Goal: Task Accomplishment & Management: Use online tool/utility

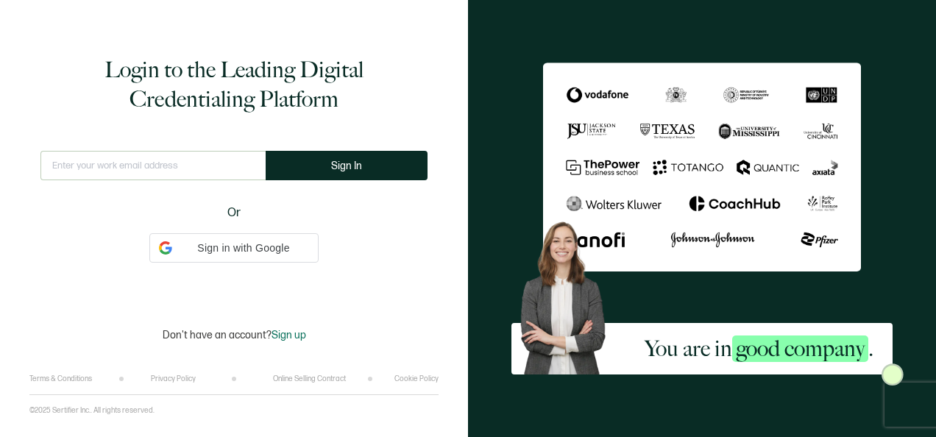
click at [181, 180] on input "text" at bounding box center [152, 165] width 225 height 29
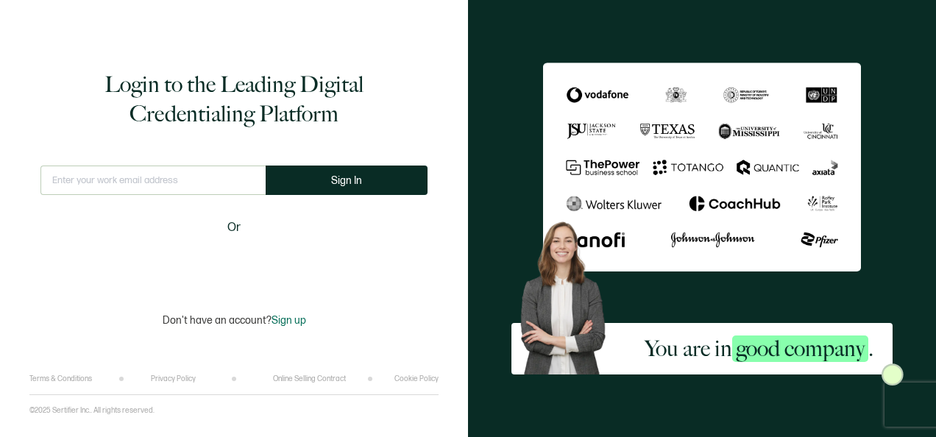
click at [183, 176] on input "text" at bounding box center [152, 180] width 225 height 29
type input "[EMAIL_ADDRESS][PERSON_NAME][DOMAIN_NAME]"
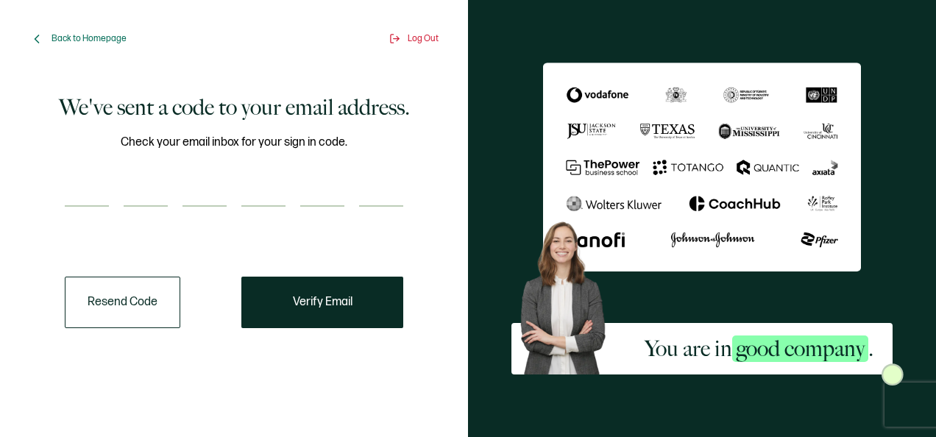
click at [95, 195] on input "number" at bounding box center [87, 191] width 44 height 29
paste input "2"
type input "2"
type input "9"
type input "3"
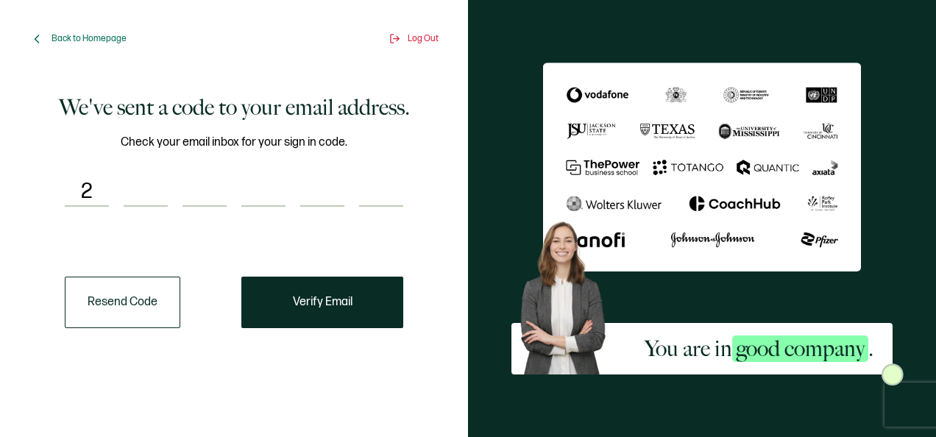
type input "4"
type input "3"
type input "9"
click at [315, 307] on span "Verify Email" at bounding box center [323, 303] width 60 height 12
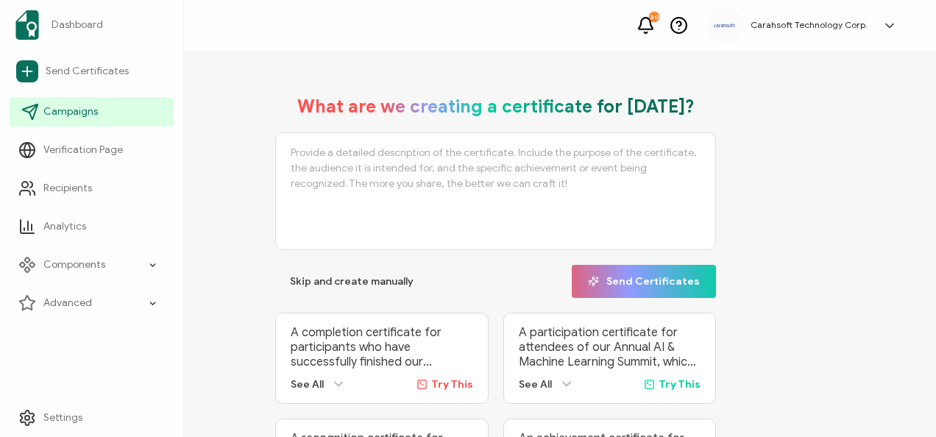
click at [73, 118] on span "Campaigns" at bounding box center [70, 112] width 54 height 15
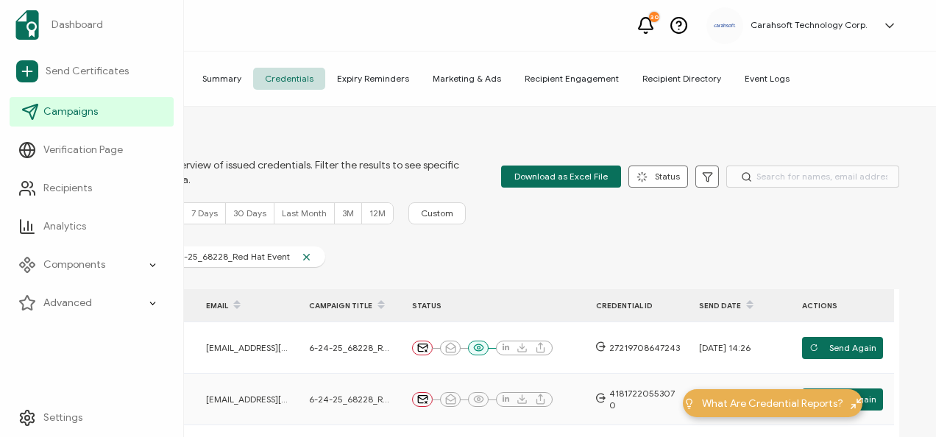
click at [99, 112] on link "Campaigns" at bounding box center [92, 111] width 164 height 29
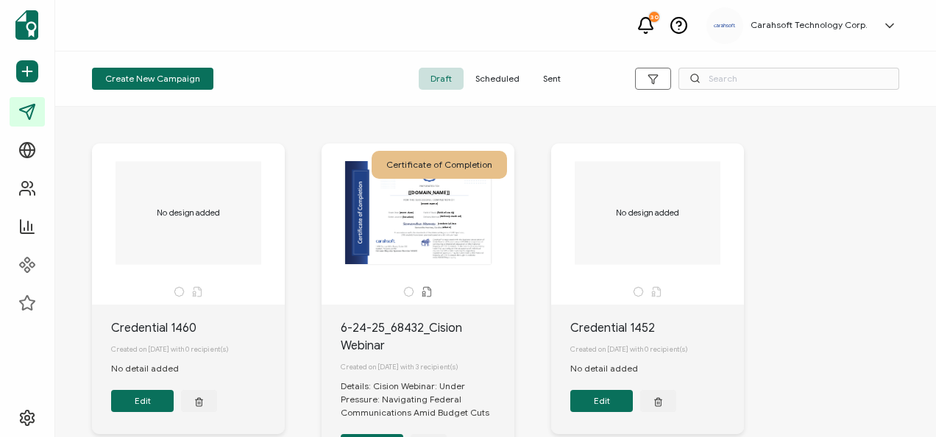
scroll to position [74, 0]
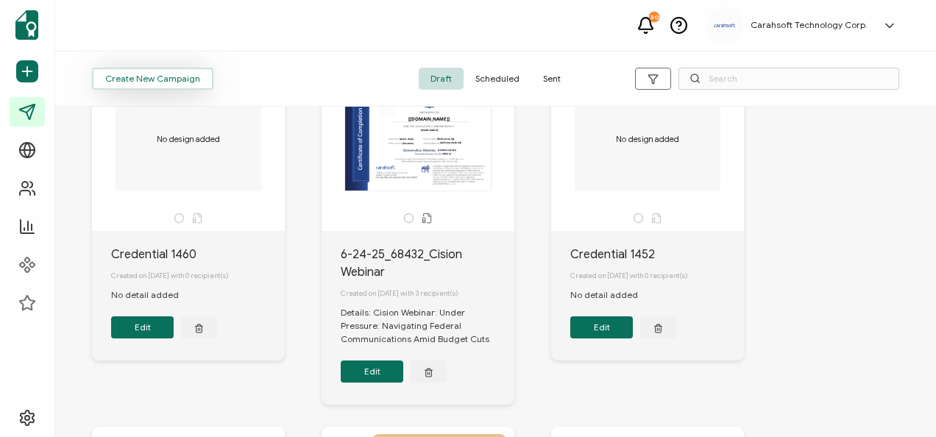
click at [162, 74] on span "Create New Campaign" at bounding box center [152, 78] width 95 height 9
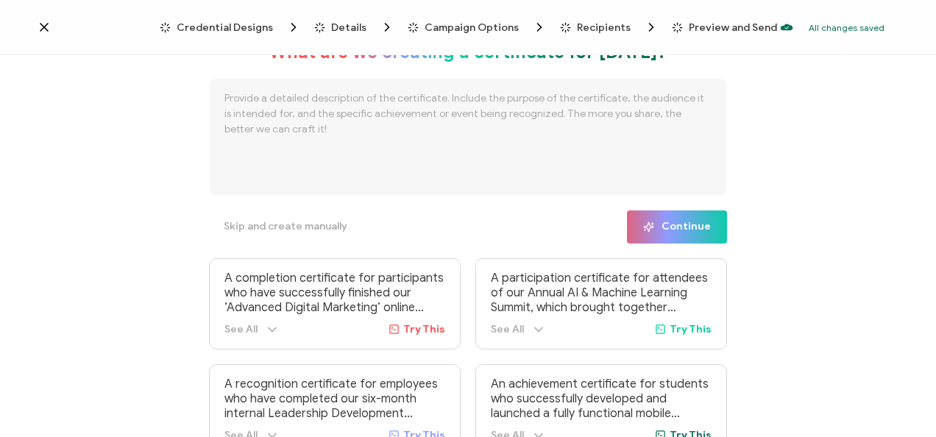
click at [244, 26] on span "Credential Designs" at bounding box center [225, 27] width 96 height 11
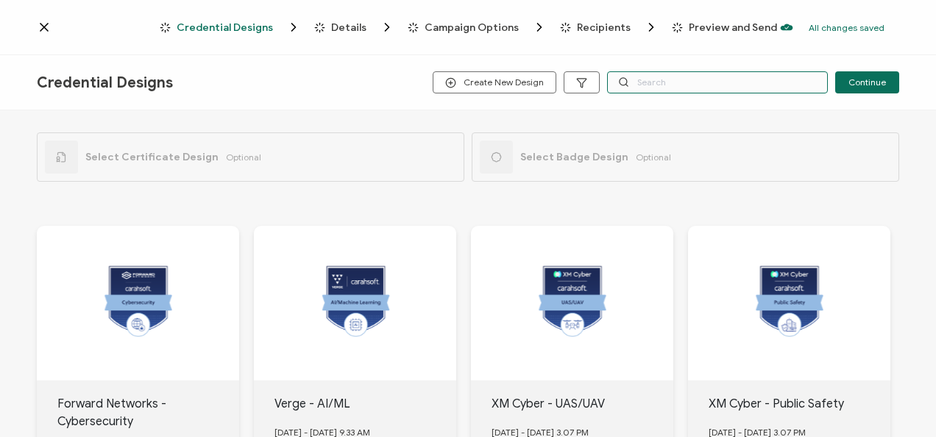
click at [643, 90] on input "text" at bounding box center [717, 82] width 221 height 22
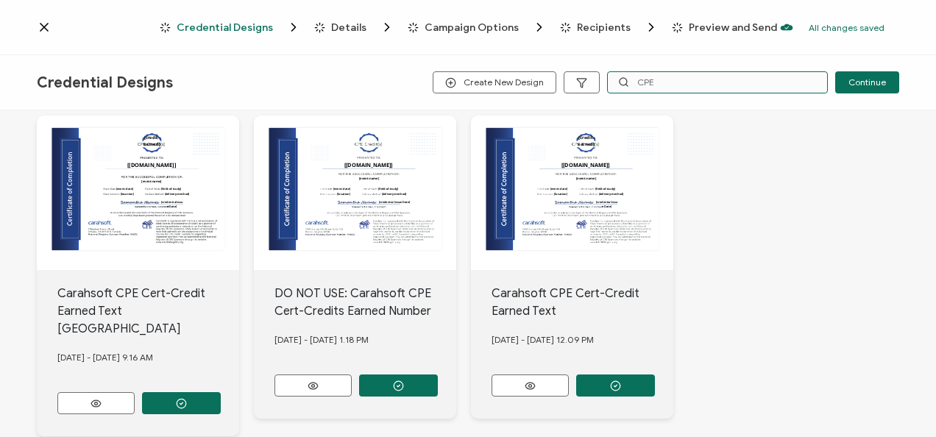
scroll to position [147, 0]
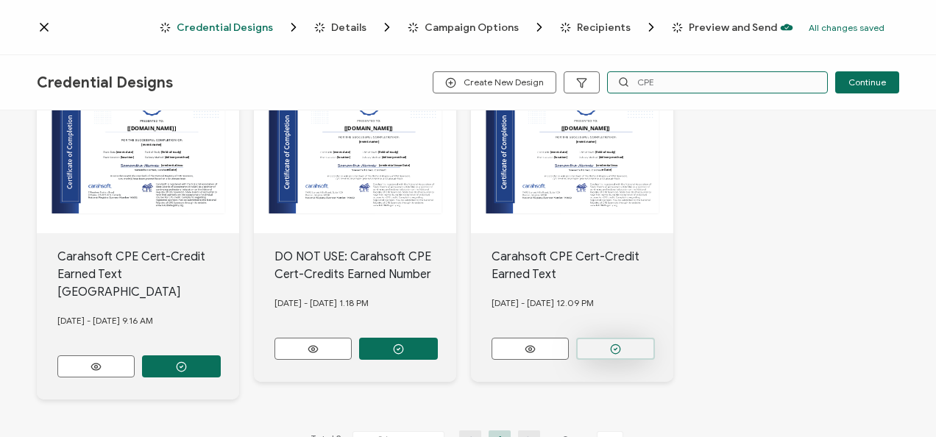
type input "CPE"
click at [221, 355] on button "button" at bounding box center [181, 366] width 79 height 22
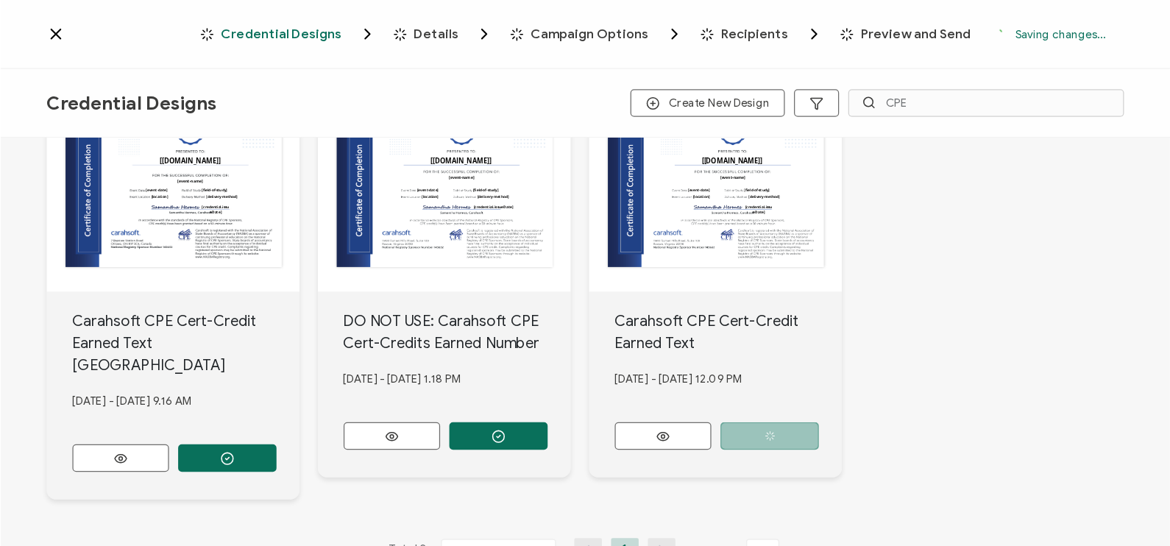
scroll to position [74, 0]
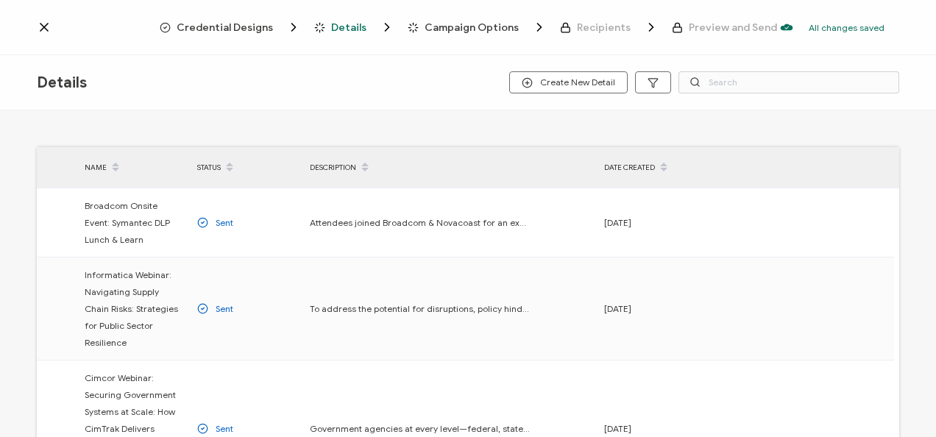
click at [262, 34] on span "Credential Designs" at bounding box center [230, 27] width 141 height 15
click at [258, 31] on span "Credential Designs" at bounding box center [225, 27] width 96 height 11
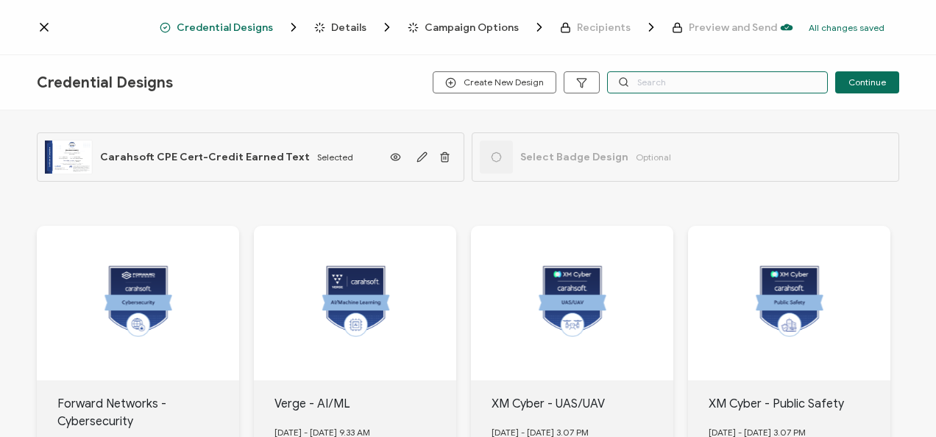
click at [695, 80] on input "text" at bounding box center [717, 82] width 221 height 22
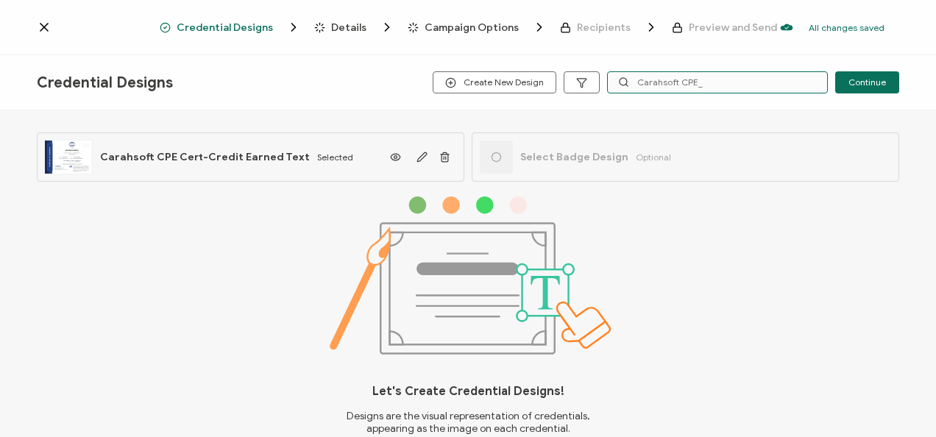
click at [731, 80] on input "Carahsoft CPE_" at bounding box center [717, 82] width 221 height 22
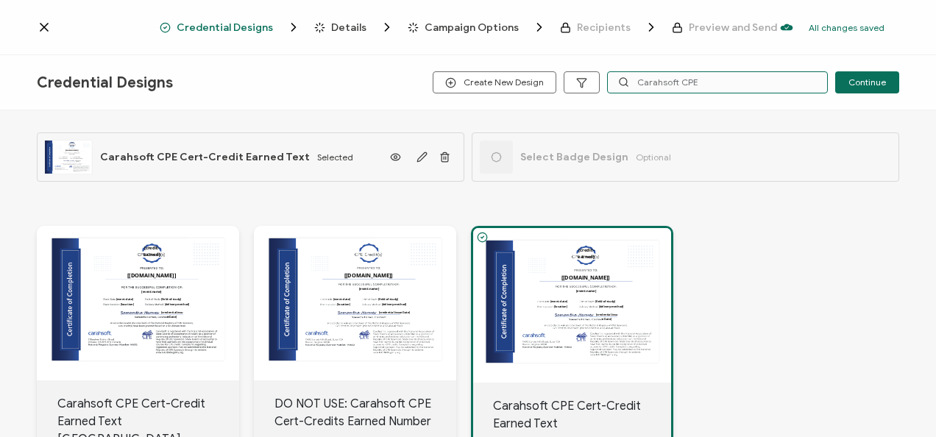
type input "Carahsoft CPE"
click at [827, 387] on div "[credit-earned] The recipient’s full name, which will be automatically filled b…" at bounding box center [468, 387] width 863 height 380
